Goal: Entertainment & Leisure: Consume media (video, audio)

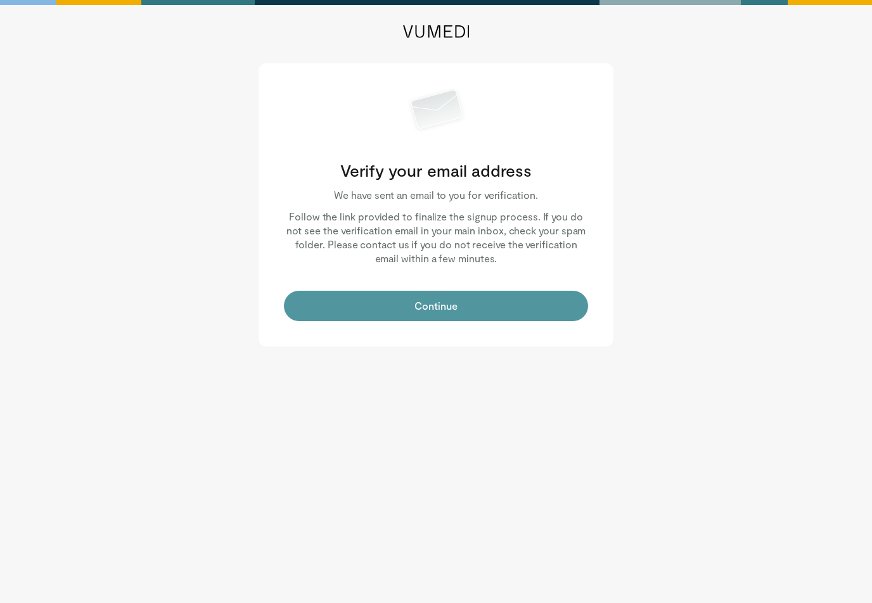
click at [503, 293] on button "Continue" at bounding box center [436, 306] width 304 height 30
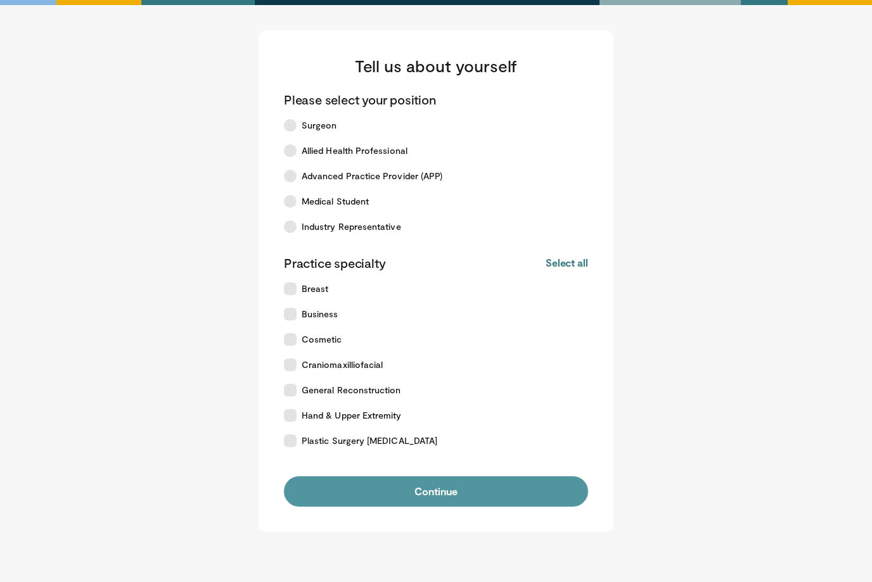
click at [442, 489] on button "Continue" at bounding box center [436, 492] width 304 height 30
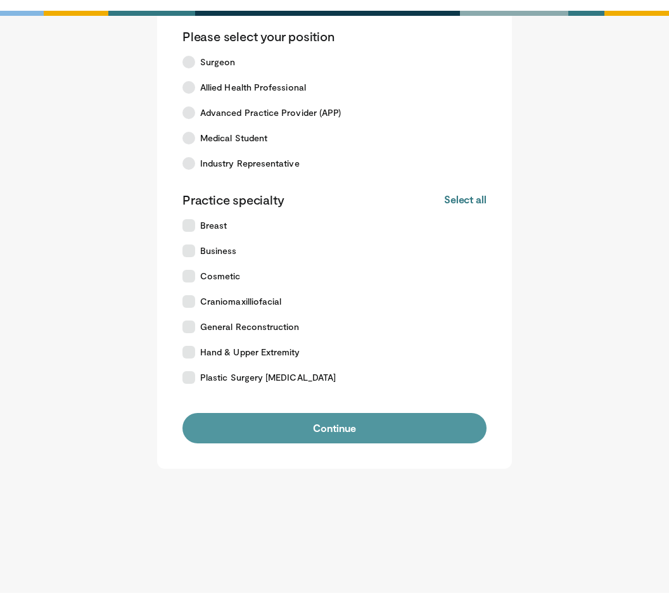
scroll to position [74, 0]
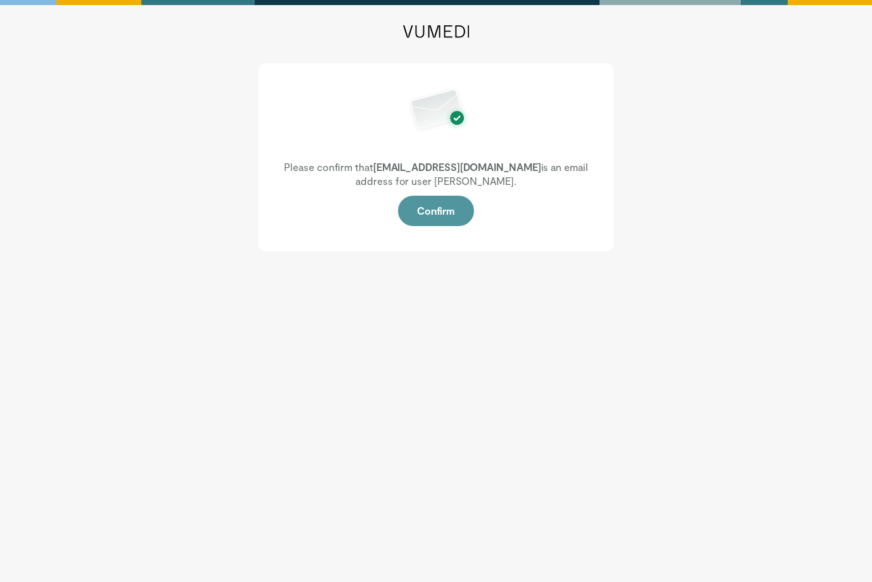
click at [465, 210] on button "Confirm" at bounding box center [436, 211] width 76 height 30
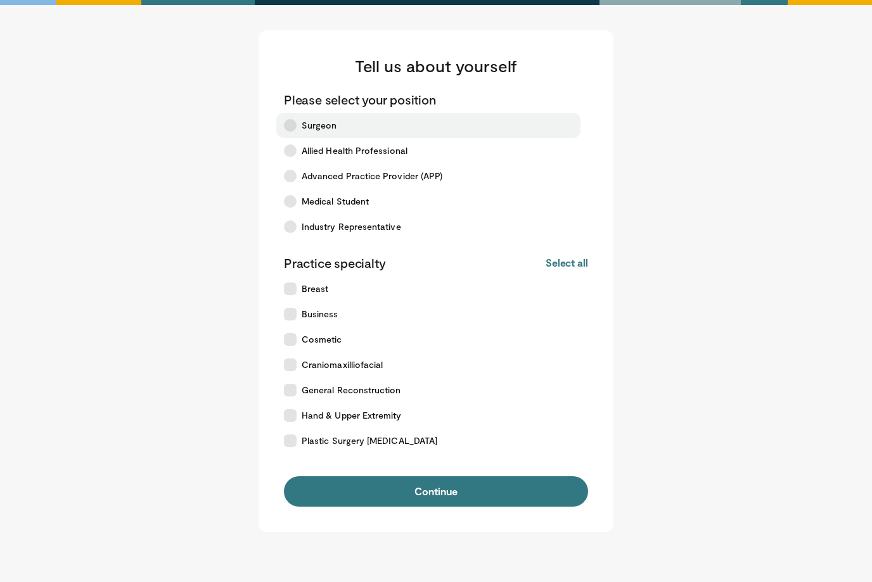
click at [328, 124] on span "Surgeon" at bounding box center [319, 125] width 35 height 13
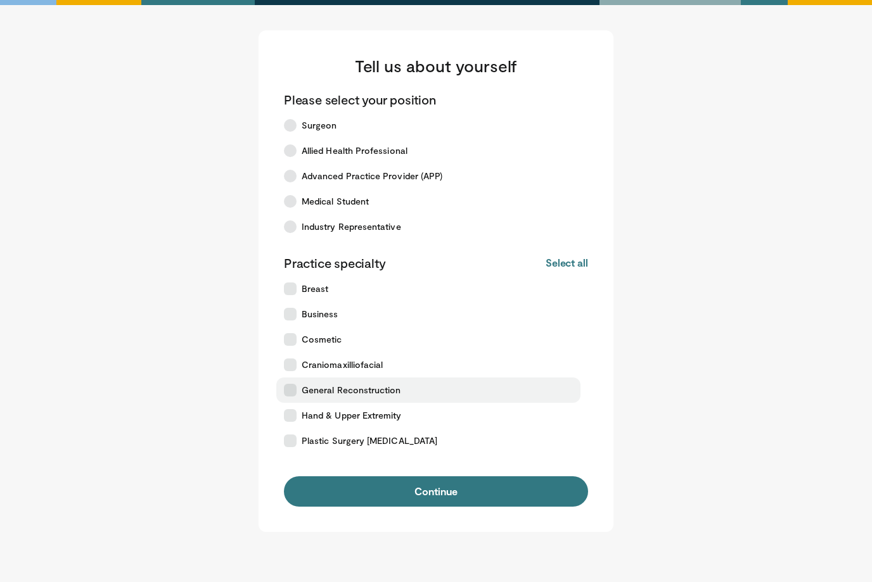
click at [381, 392] on span "General Reconstruction" at bounding box center [352, 390] width 100 height 13
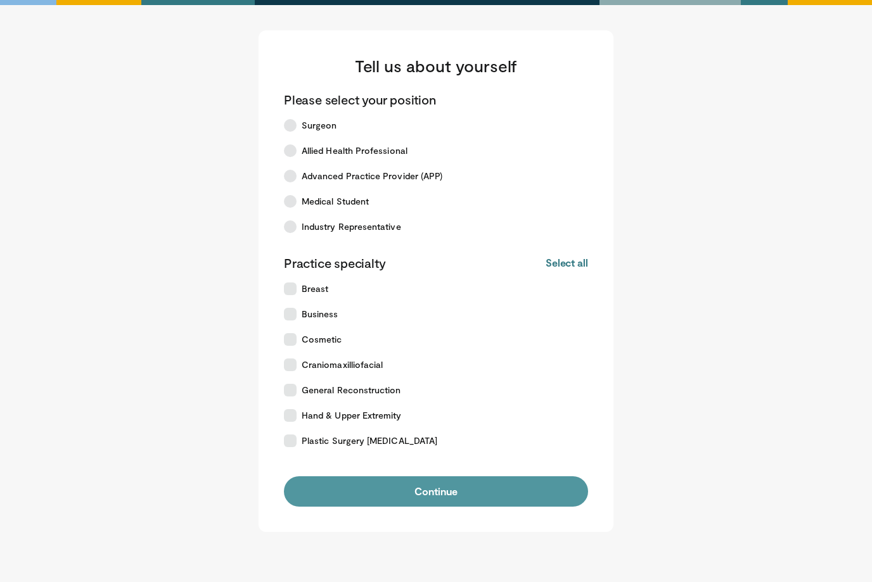
click at [453, 490] on button "Continue" at bounding box center [436, 492] width 304 height 30
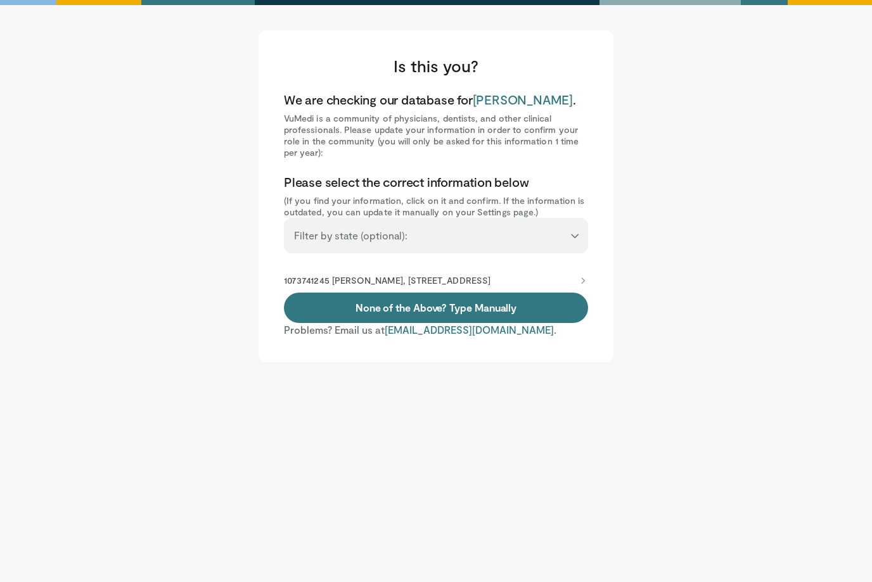
click at [575, 236] on select "**********" at bounding box center [436, 230] width 304 height 24
select select "**"
click at [435, 285] on p "1073741245 Majed Maalouf, 1 Medical Center Dr, Morgantown, WV, 26506-1200" at bounding box center [387, 280] width 207 height 11
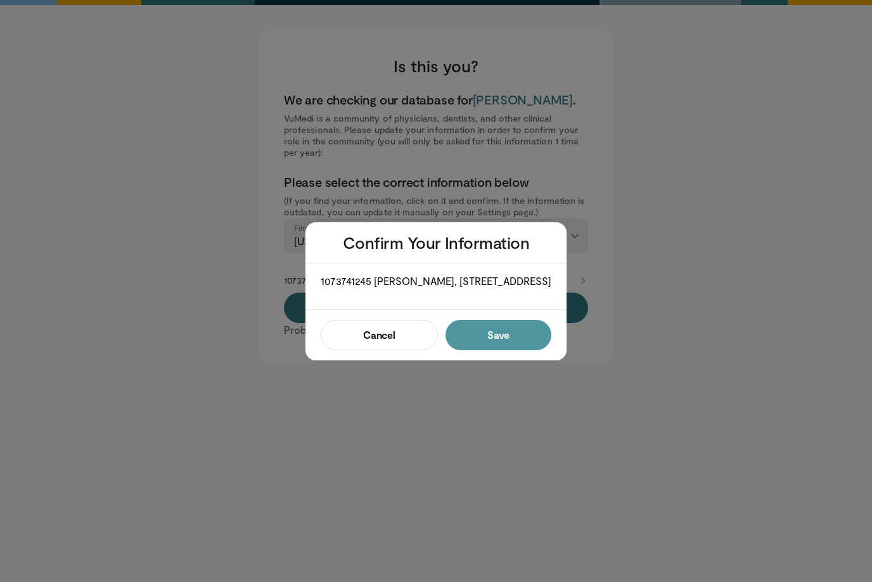
click at [522, 342] on button "Save" at bounding box center [499, 335] width 106 height 30
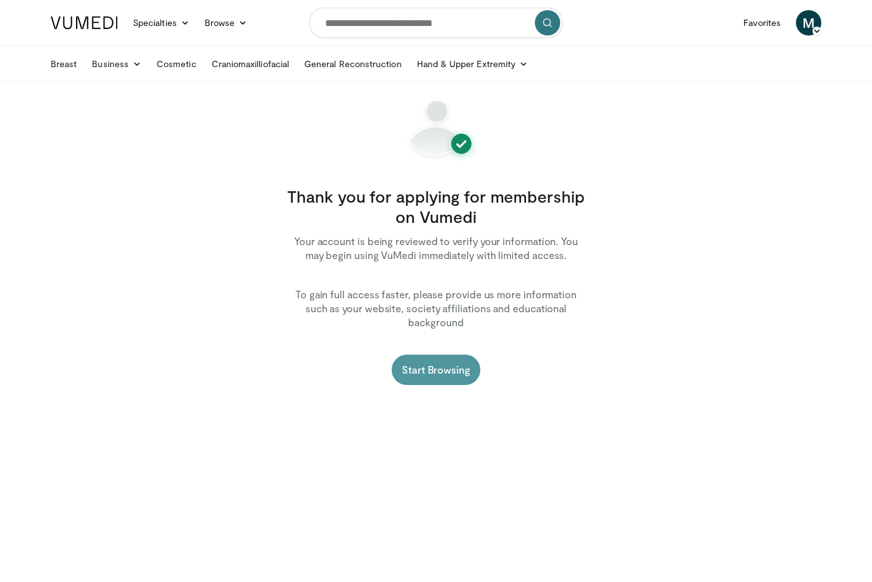
click at [440, 355] on link "Start Browsing" at bounding box center [436, 370] width 89 height 30
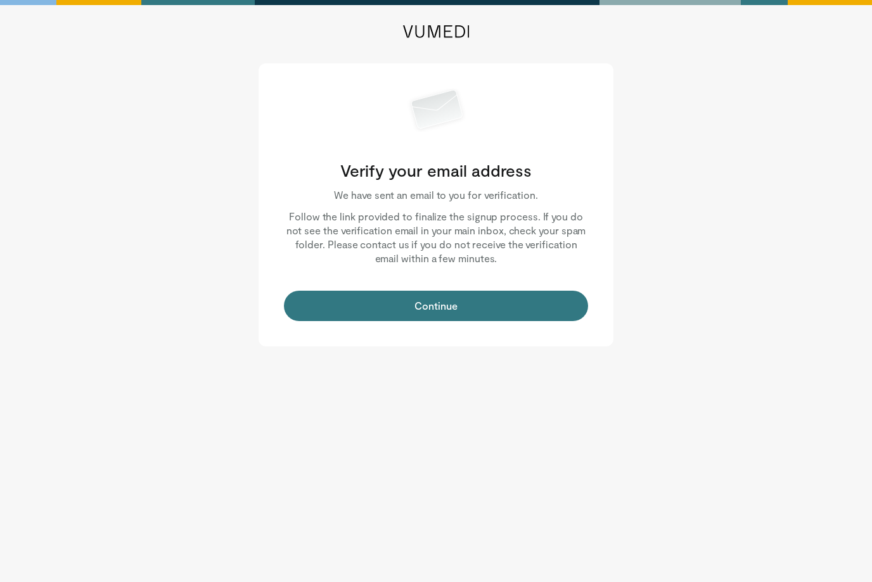
scroll to position [1, 0]
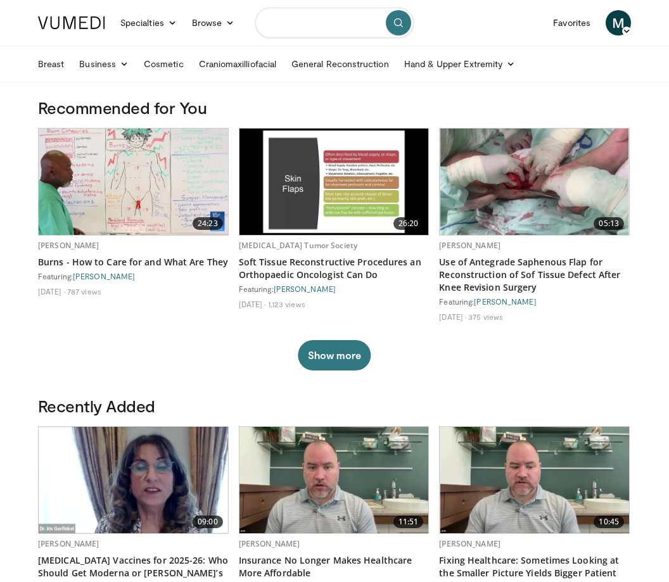
click at [332, 23] on input "Search topics, interventions" at bounding box center [334, 23] width 158 height 30
type input "**********"
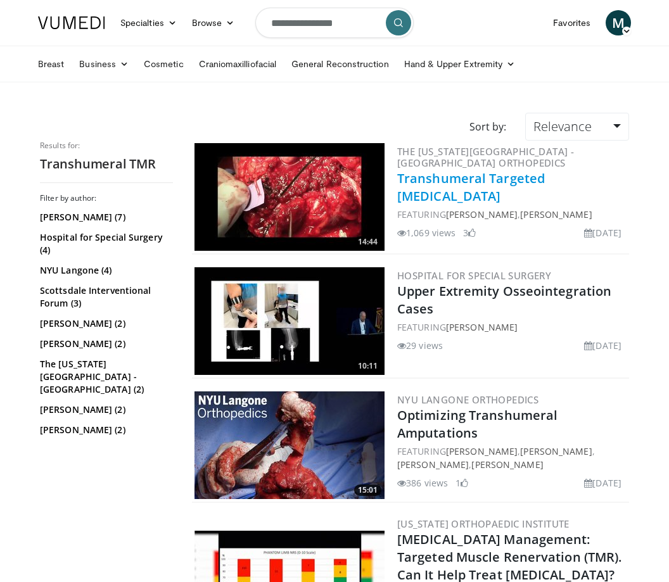
click at [476, 191] on link "Transhumeral Targeted [MEDICAL_DATA]" at bounding box center [471, 187] width 148 height 35
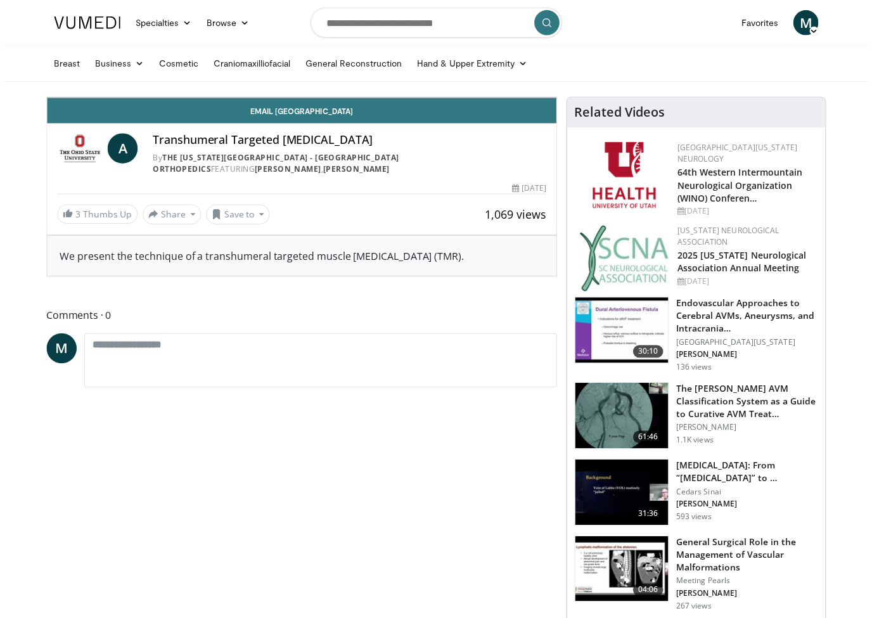
scroll to position [15, 0]
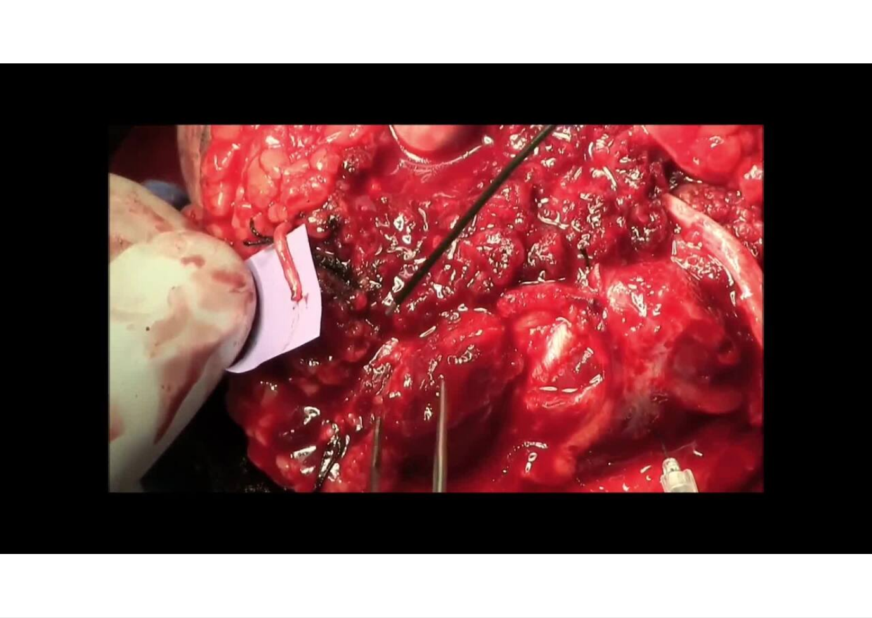
click at [669, 582] on span "Video Player" at bounding box center [859, 629] width 25 height 25
click at [669, 465] on div "10 seconds Tap to unmute" at bounding box center [436, 308] width 872 height 617
click at [669, 565] on div "10 seconds Tap to unmute" at bounding box center [436, 308] width 872 height 617
click at [669, 385] on div "10 seconds Tap to unmute" at bounding box center [436, 308] width 872 height 617
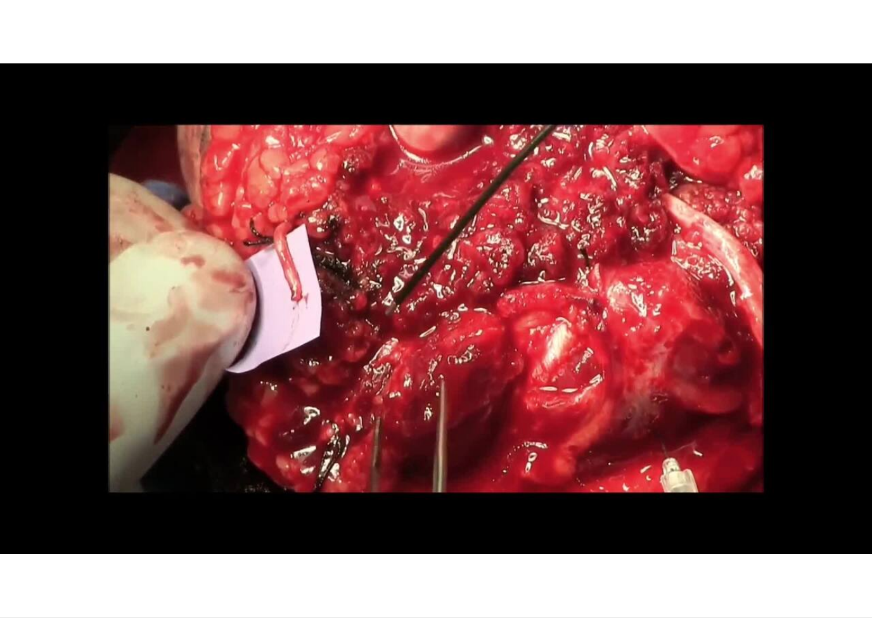
click at [669, 286] on div "10 seconds Tap to unmute" at bounding box center [436, 308] width 872 height 617
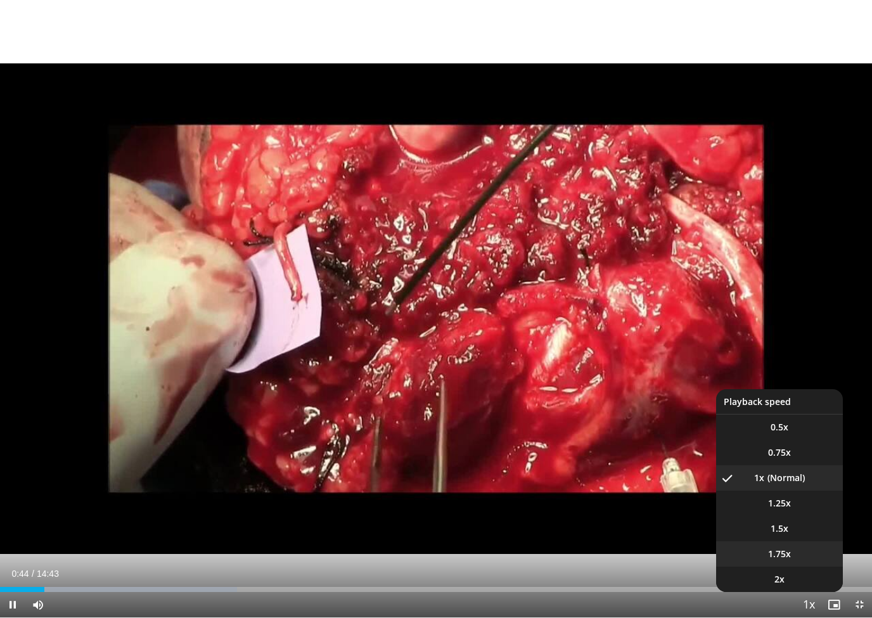
click at [669, 558] on span "1.75x" at bounding box center [779, 554] width 23 height 13
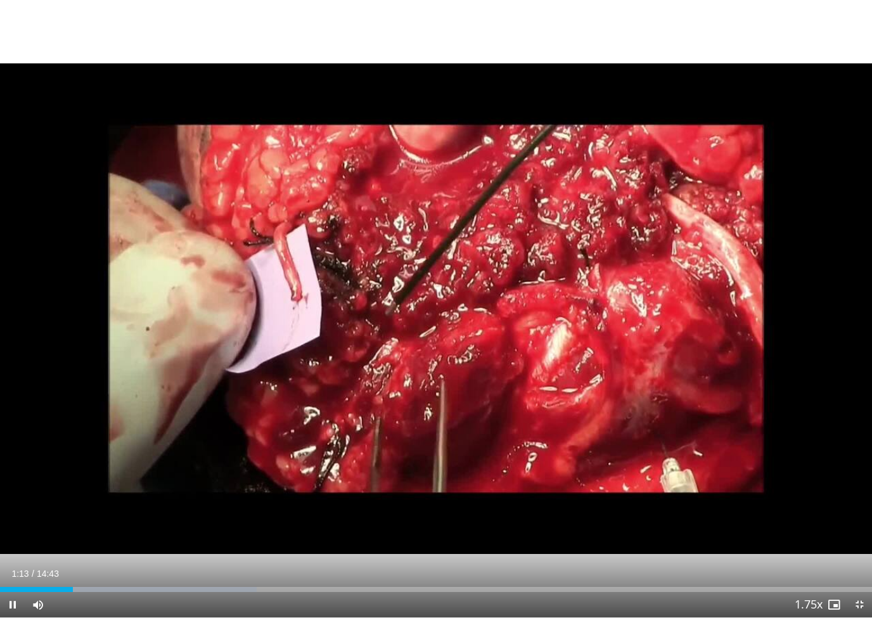
click at [14, 582] on span "Video Player" at bounding box center [12, 604] width 25 height 25
click at [12, 582] on span "Video Player" at bounding box center [12, 604] width 25 height 25
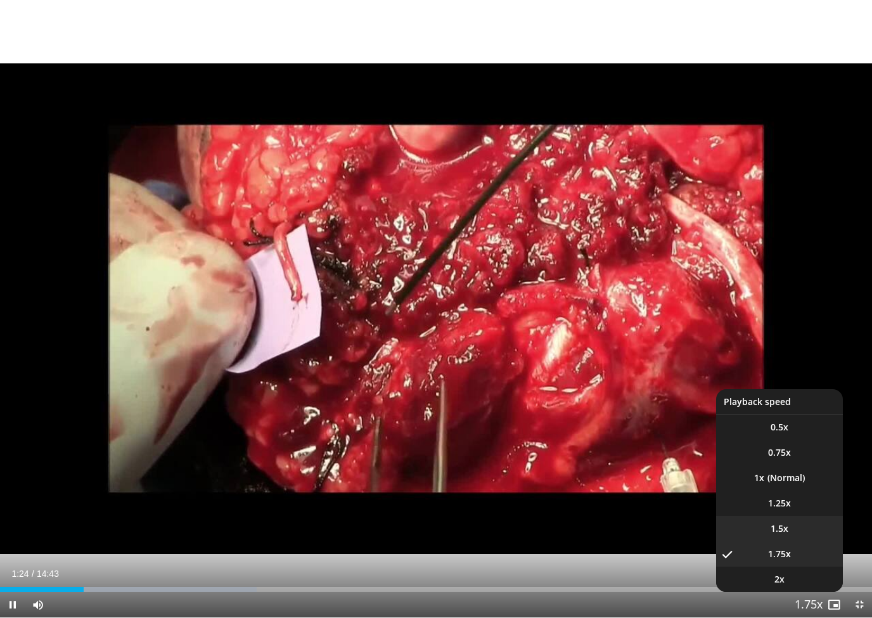
click at [669, 533] on span "1.5x" at bounding box center [780, 528] width 18 height 13
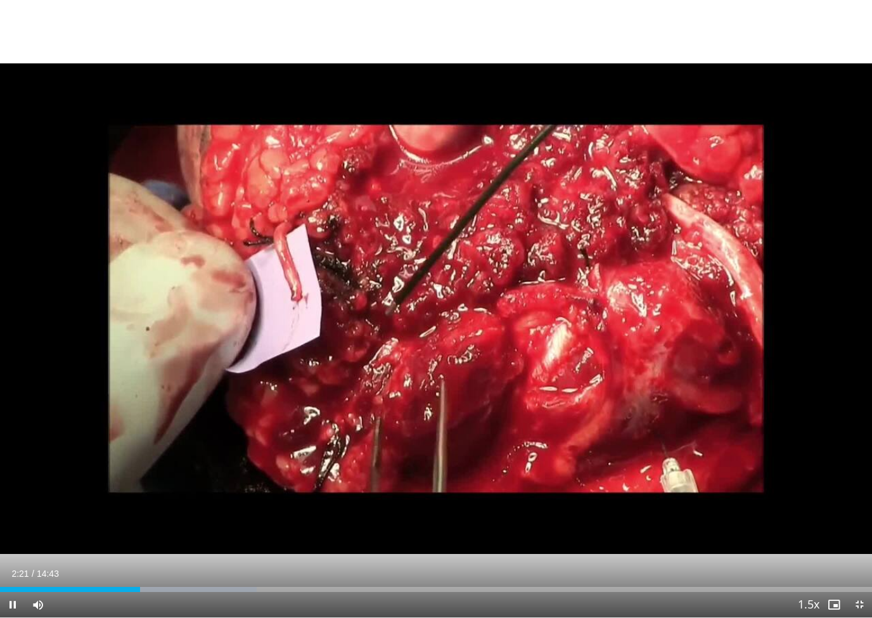
click at [12, 582] on span "Video Player" at bounding box center [12, 604] width 25 height 25
click at [11, 582] on span "Video Player" at bounding box center [12, 604] width 25 height 25
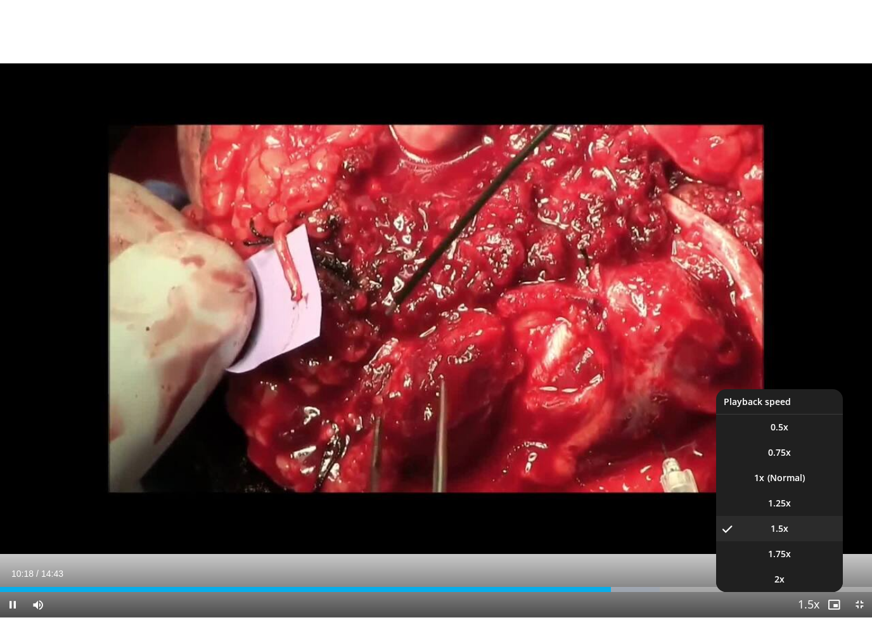
click at [669, 582] on span "Video Player" at bounding box center [809, 605] width 18 height 25
click at [669, 478] on li "1x" at bounding box center [779, 477] width 127 height 25
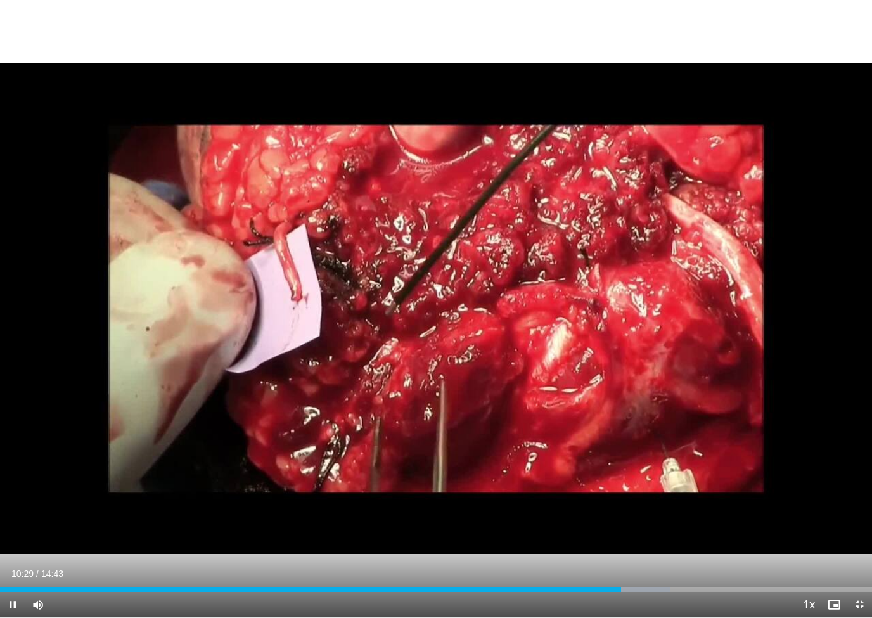
click at [597, 582] on div "Current Time 10:29 / Duration 14:43 Pause Skip Backward Skip Forward Mute Loade…" at bounding box center [436, 604] width 872 height 25
click at [598, 582] on div "Current Time 10:31 / Duration 14:43 Pause Skip Backward Skip Forward Mute Loade…" at bounding box center [436, 604] width 872 height 25
click at [658, 582] on div "Progress Bar" at bounding box center [336, 589] width 672 height 5
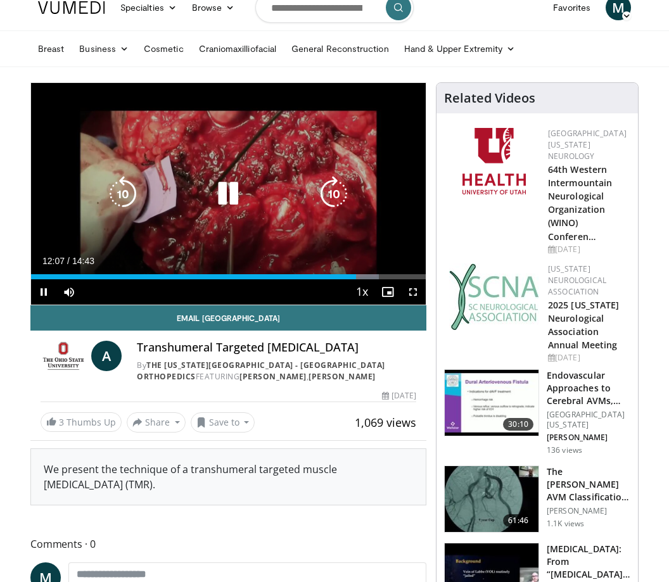
click at [238, 198] on icon "Video Player" at bounding box center [227, 193] width 35 height 35
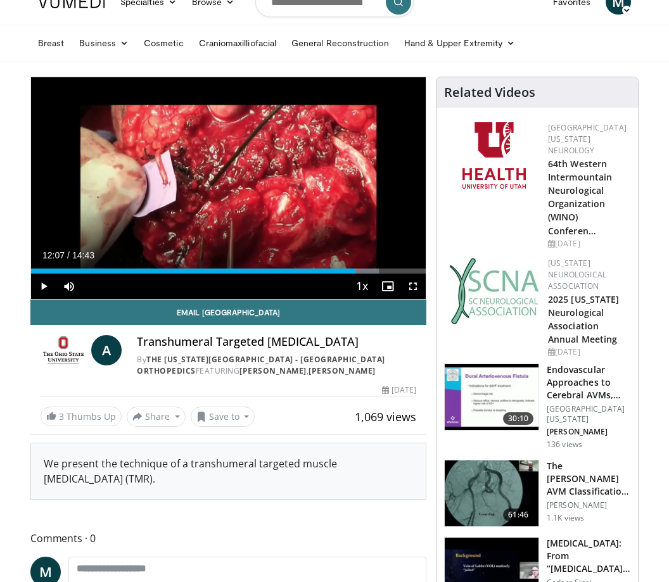
scroll to position [0, 0]
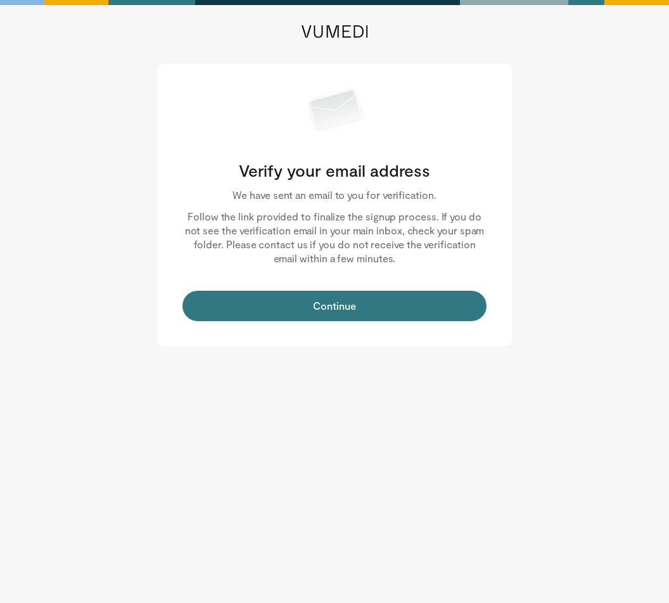
scroll to position [1, 0]
